Goal: Task Accomplishment & Management: Use online tool/utility

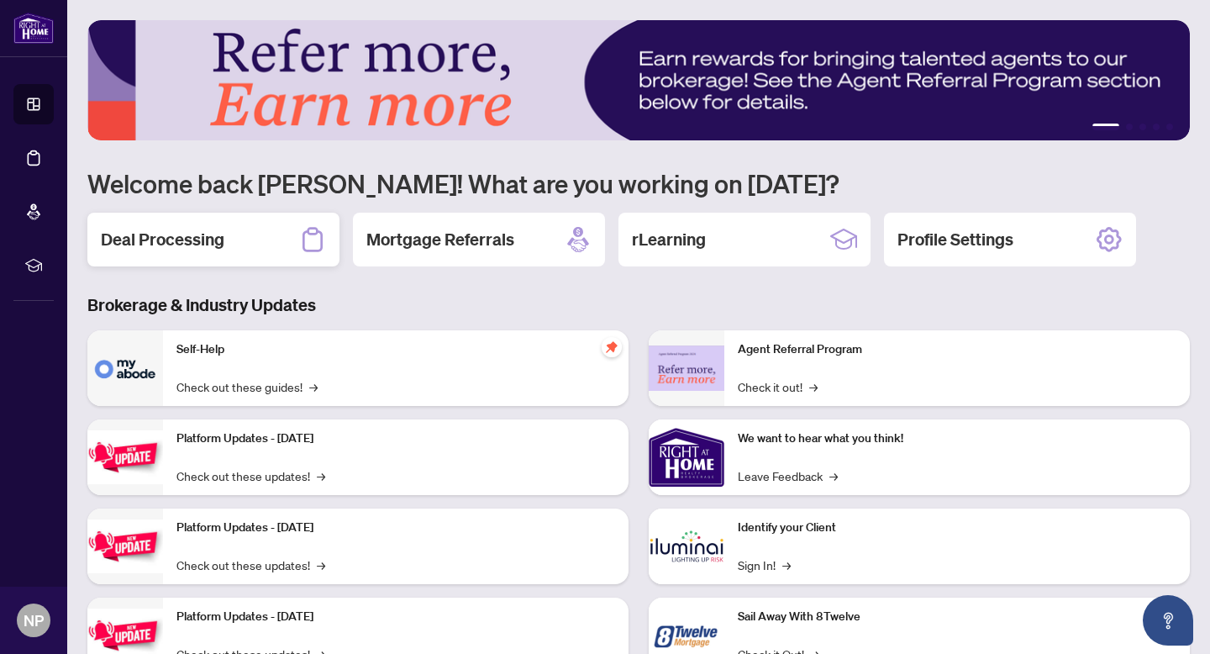
click at [233, 237] on div "Deal Processing" at bounding box center [213, 240] width 252 height 54
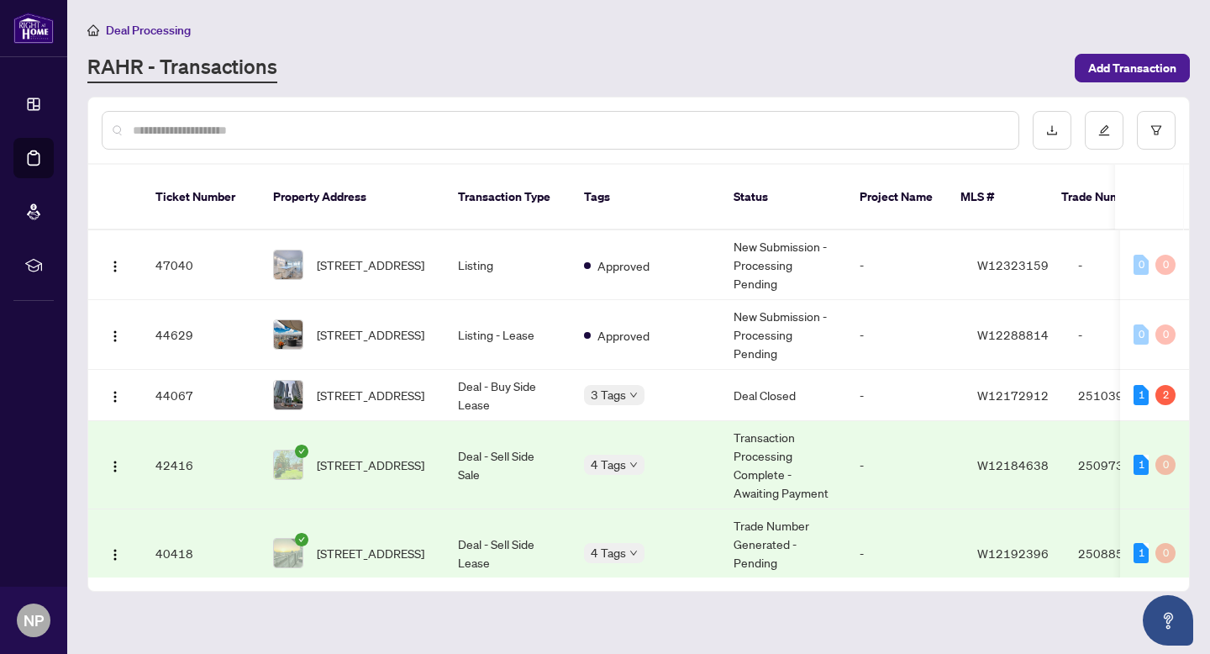
click at [408, 458] on span "[STREET_ADDRESS]" at bounding box center [371, 464] width 108 height 18
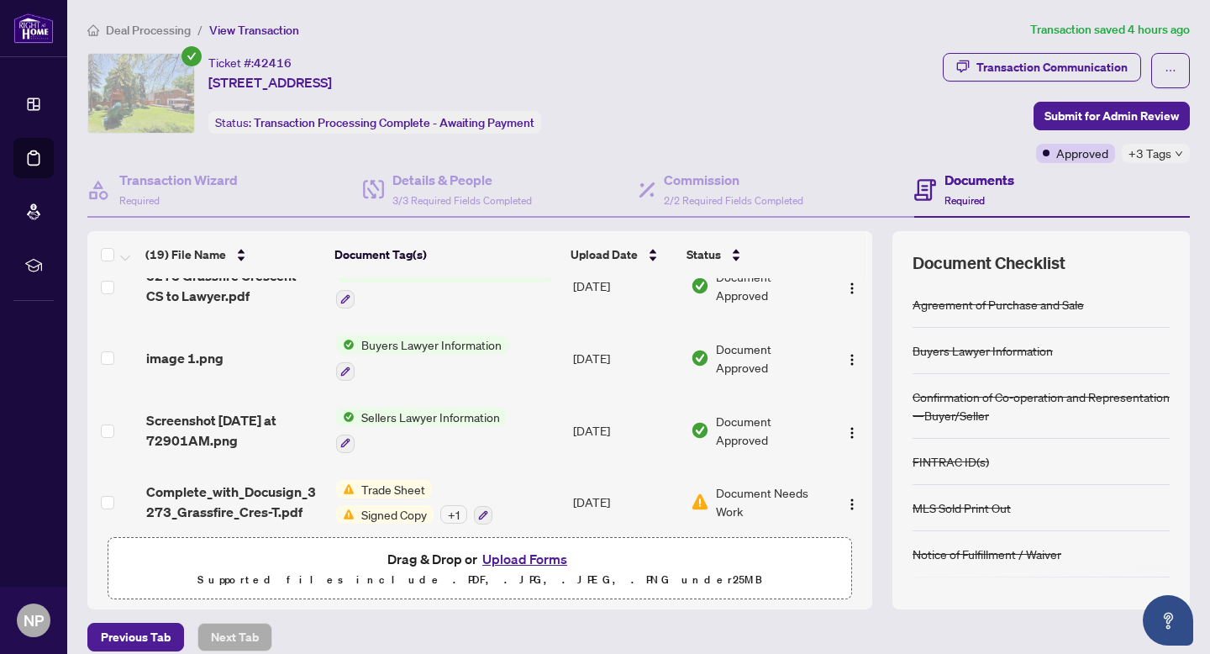
scroll to position [245, 0]
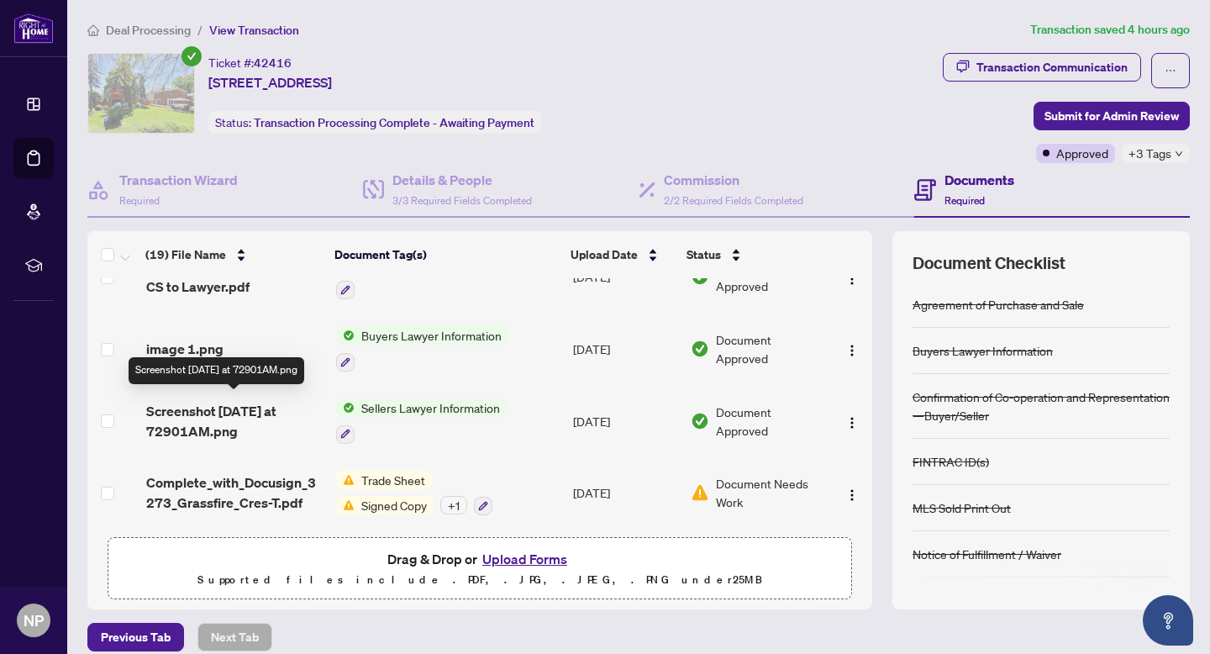
click at [248, 411] on span "Screenshot [DATE] at 72901AM.png" at bounding box center [234, 421] width 176 height 40
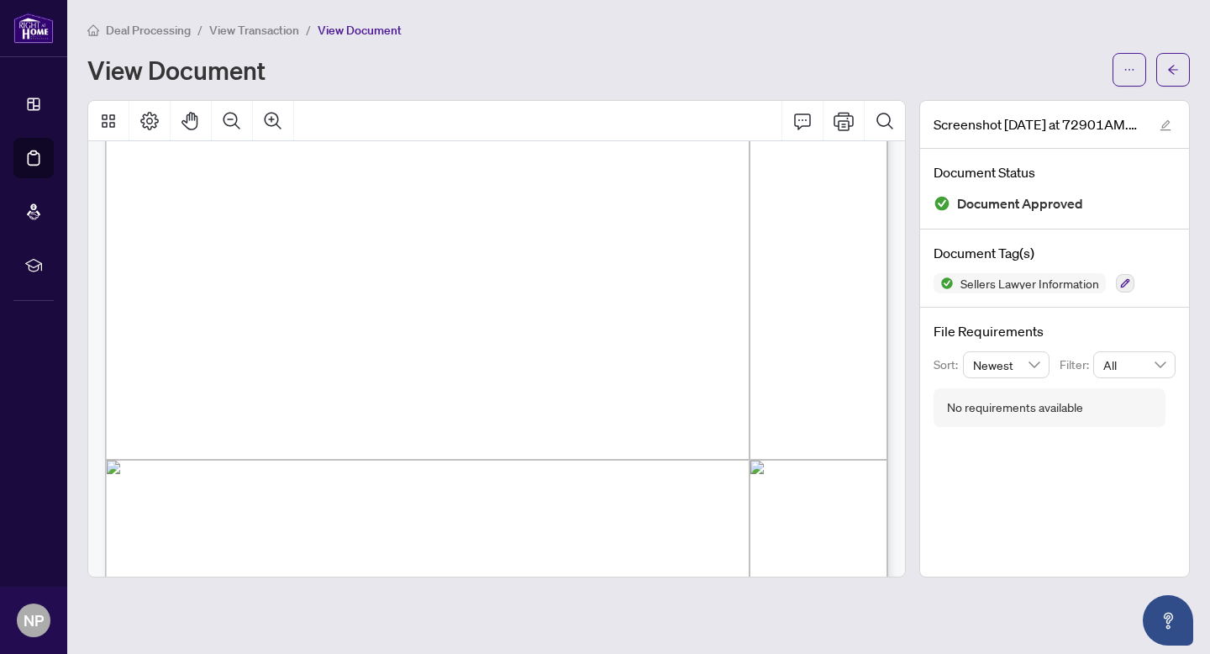
scroll to position [248, 0]
